Goal: Information Seeking & Learning: Learn about a topic

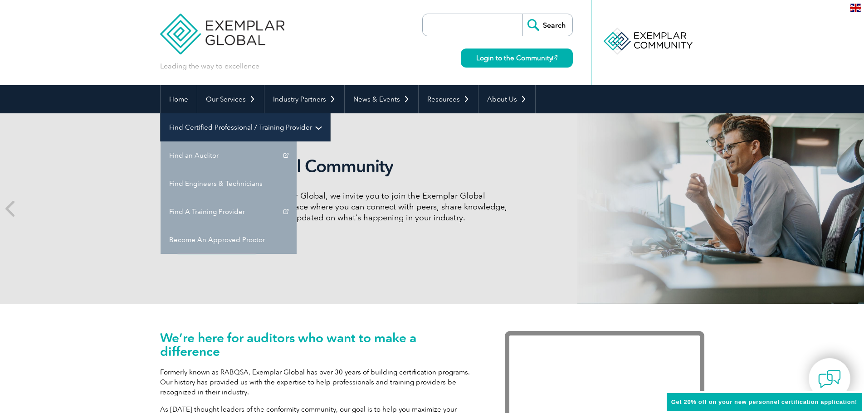
click at [330, 113] on link "Find Certified Professional / Training Provider" at bounding box center [246, 127] width 170 height 28
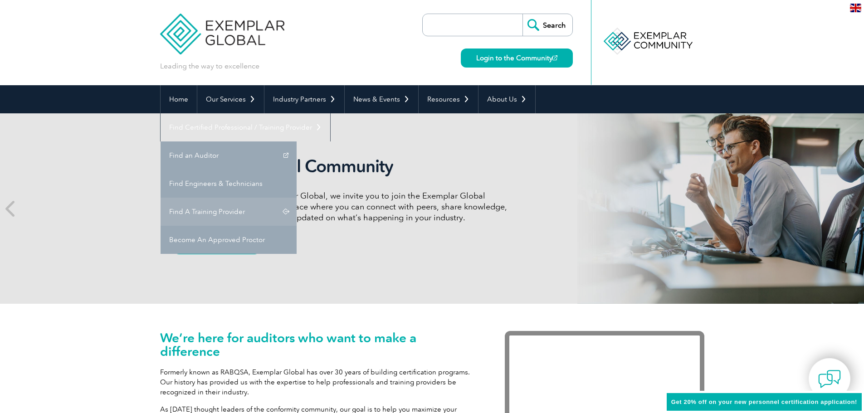
click at [297, 198] on link "Find A Training Provider" at bounding box center [229, 212] width 136 height 28
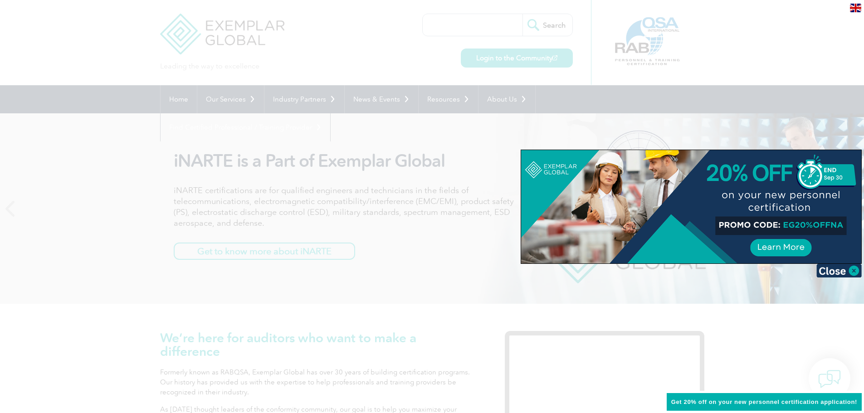
click at [620, 100] on div at bounding box center [432, 206] width 864 height 413
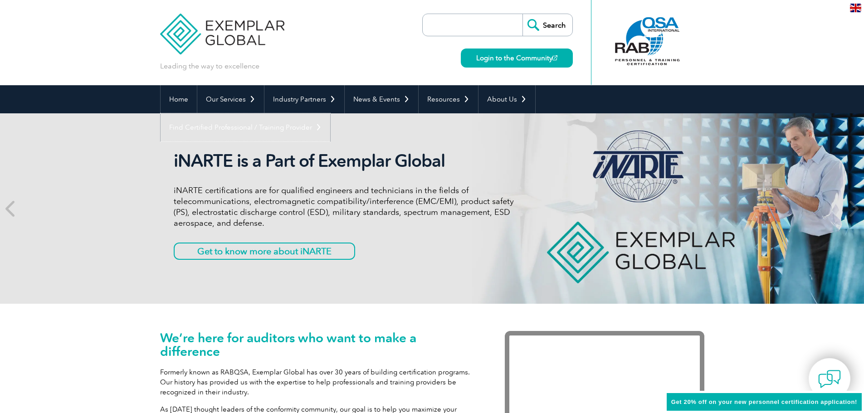
click at [330, 113] on link "Find Certified Professional / Training Provider" at bounding box center [246, 127] width 170 height 28
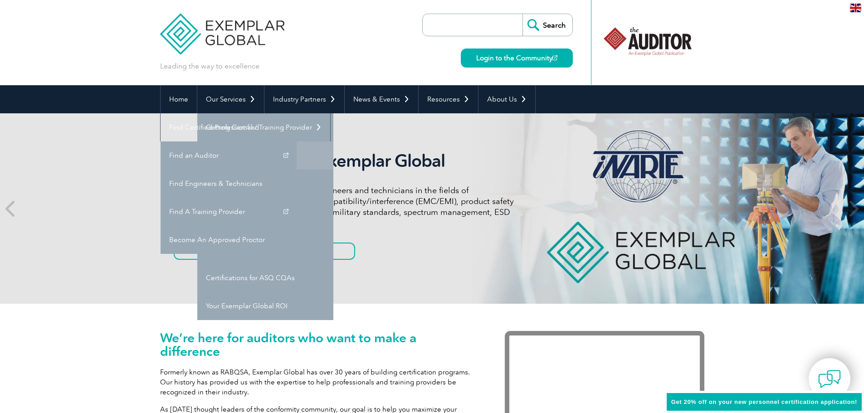
click at [236, 156] on link "Individual Certifications" at bounding box center [265, 156] width 136 height 28
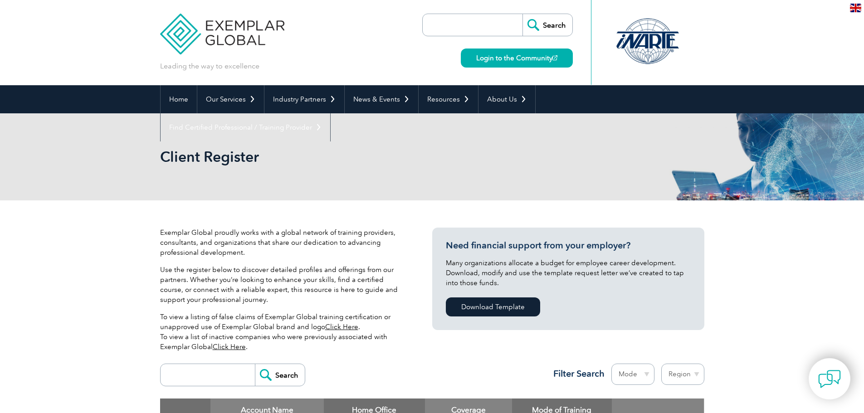
click at [208, 376] on input "search" at bounding box center [210, 375] width 90 height 22
type input "19011"
click at [255, 364] on input "Search" at bounding box center [280, 375] width 50 height 22
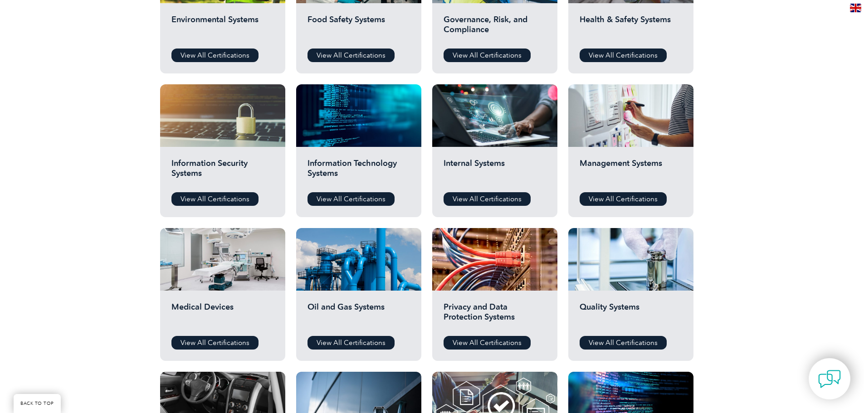
scroll to position [408, 0]
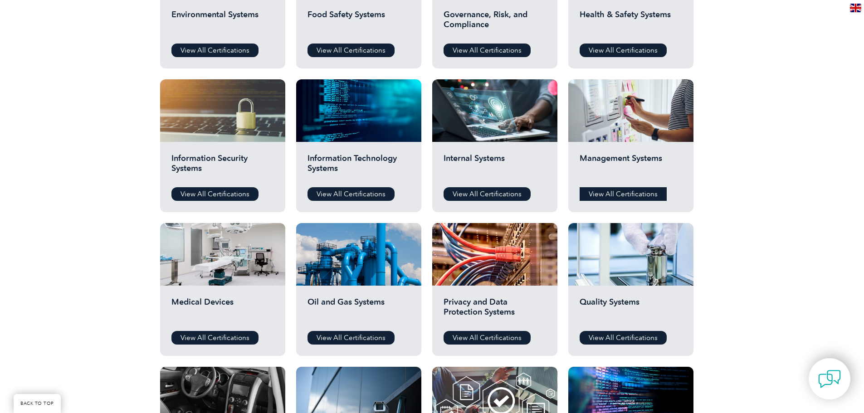
click at [626, 192] on link "View All Certifications" at bounding box center [623, 194] width 87 height 14
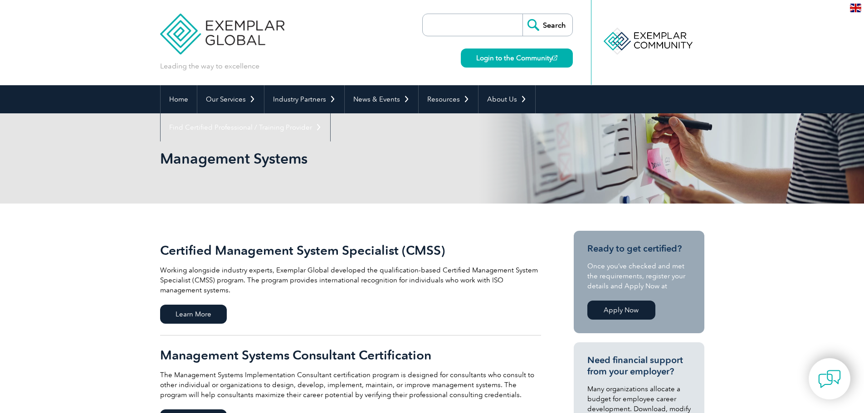
click at [631, 310] on link "Apply Now" at bounding box center [621, 310] width 68 height 19
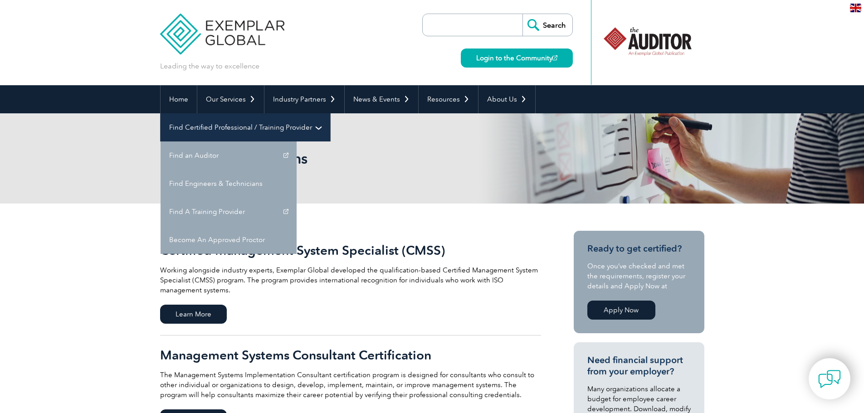
click at [330, 113] on link "Find Certified Professional / Training Provider" at bounding box center [246, 127] width 170 height 28
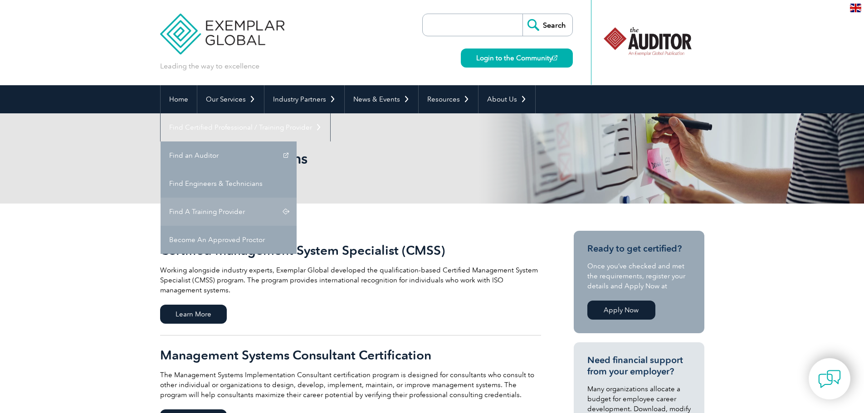
click at [297, 198] on link "Find A Training Provider" at bounding box center [229, 212] width 136 height 28
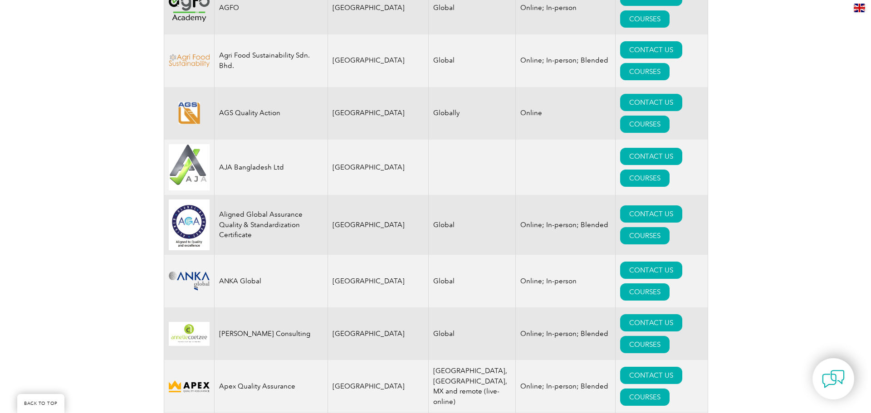
scroll to position [907, 0]
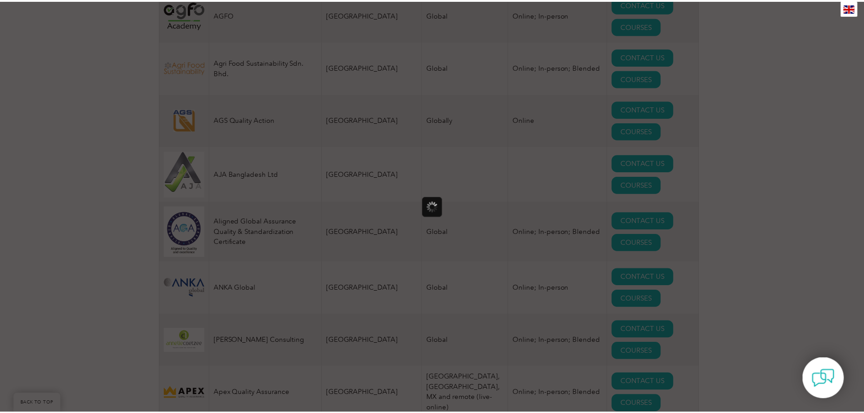
scroll to position [0, 0]
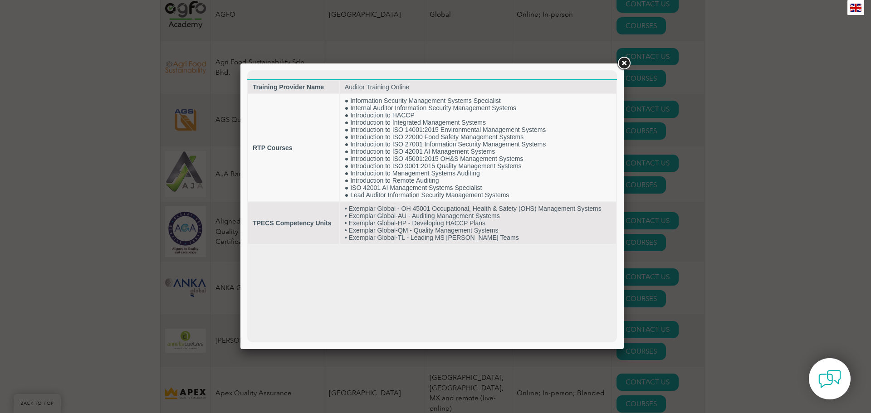
click at [625, 62] on link at bounding box center [624, 63] width 16 height 16
